Goal: Find specific page/section

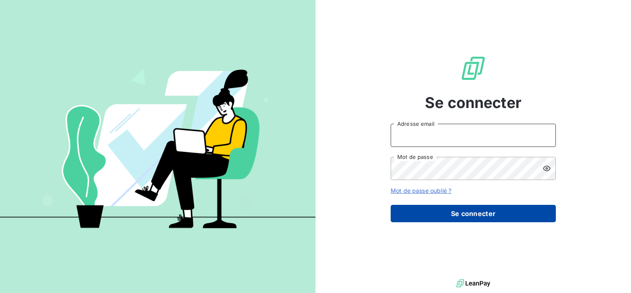
type input "sonia.luchesi@amiad.com"
click at [465, 211] on button "Se connecter" at bounding box center [473, 213] width 165 height 17
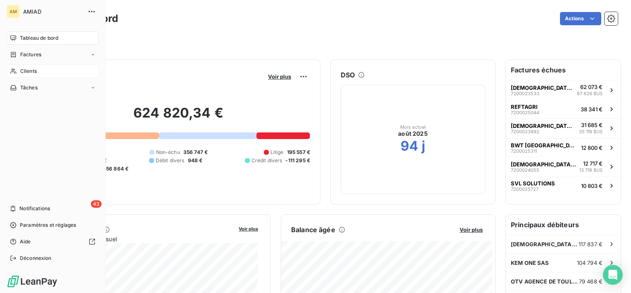
click at [16, 71] on icon at bounding box center [13, 71] width 7 height 7
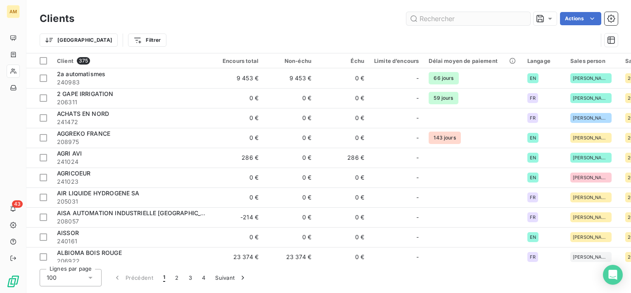
click at [468, 17] on input "text" at bounding box center [469, 18] width 124 height 13
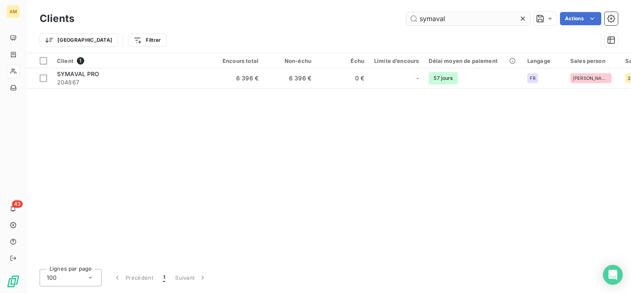
type input "symaval"
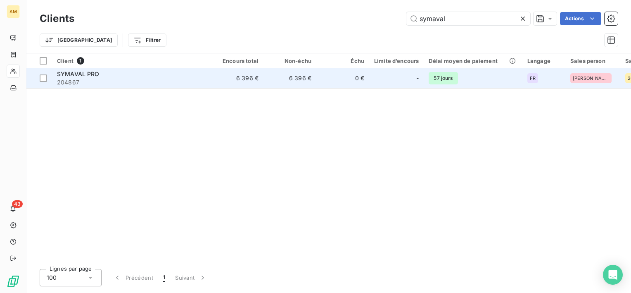
click at [139, 81] on span "204867" at bounding box center [131, 82] width 149 height 8
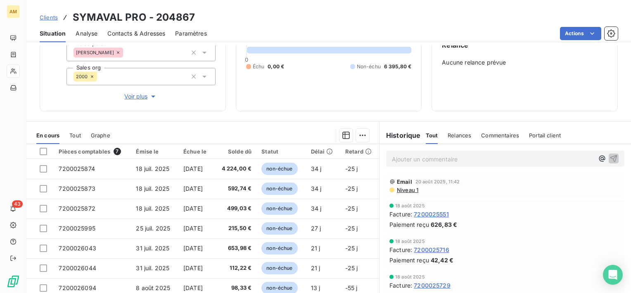
scroll to position [117, 0]
